Goal: Check status: Check status

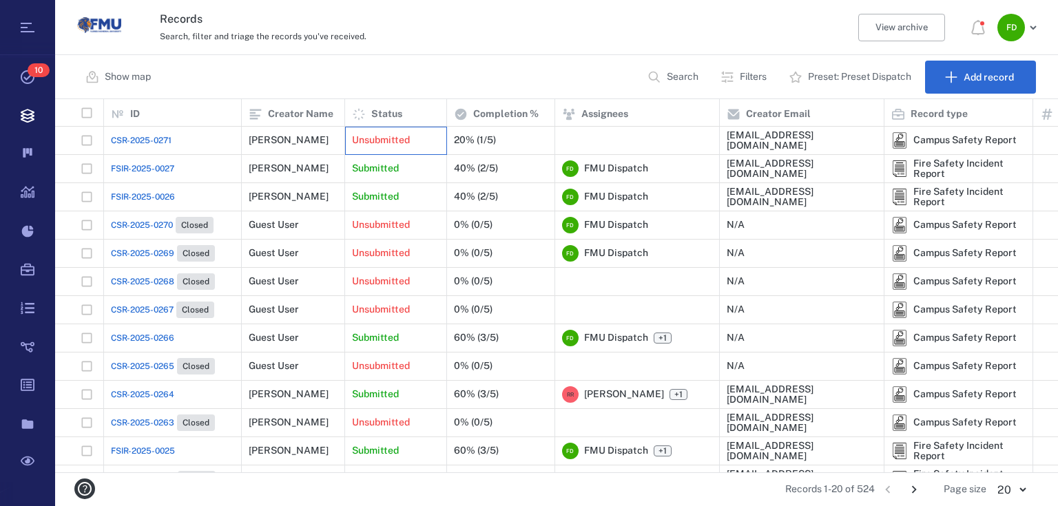
click at [389, 135] on p "Unsubmitted" at bounding box center [381, 141] width 58 height 14
click at [487, 134] on div "20% (1/5)" at bounding box center [501, 141] width 94 height 28
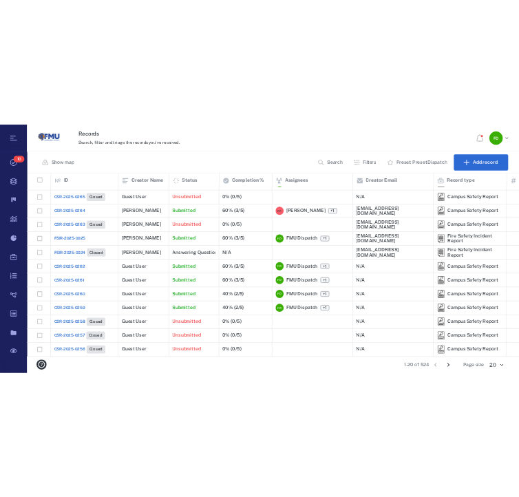
scroll to position [316, 457]
